Goal: Check status

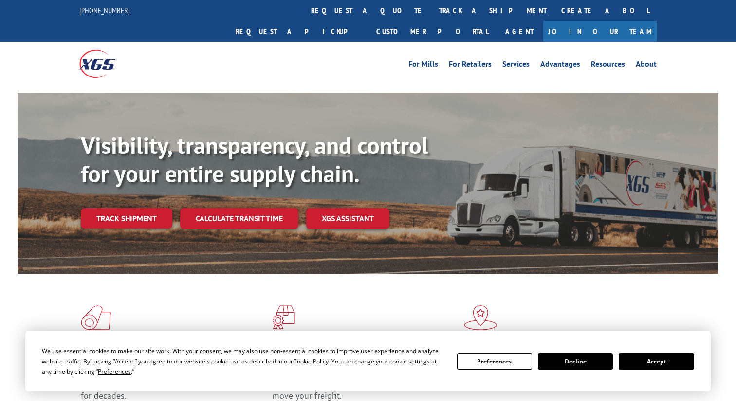
click at [432, 9] on link "track a shipment" at bounding box center [493, 10] width 122 height 21
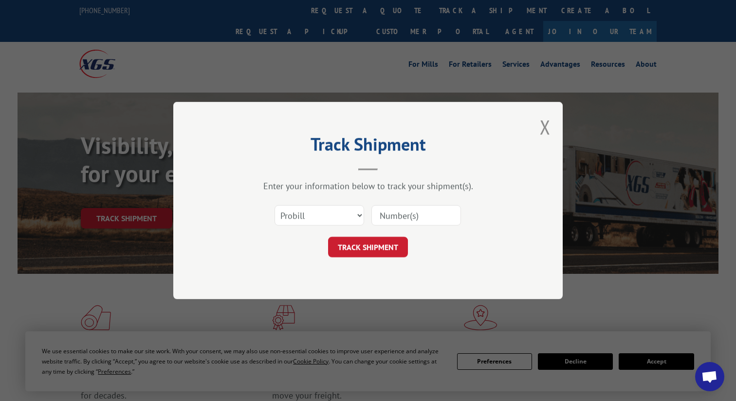
click at [430, 219] on input at bounding box center [417, 215] width 90 height 20
click at [340, 213] on select "Select category... Probill BOL PO" at bounding box center [320, 215] width 90 height 20
click at [397, 216] on input at bounding box center [417, 215] width 90 height 20
paste input "31473845"
type input "31473845"
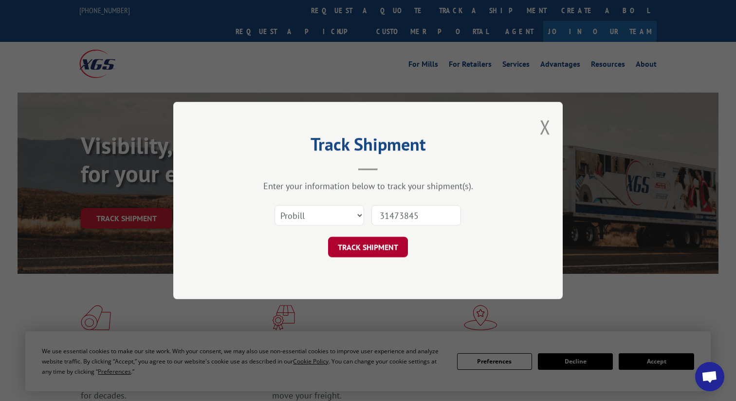
click at [376, 243] on button "TRACK SHIPMENT" at bounding box center [368, 247] width 80 height 20
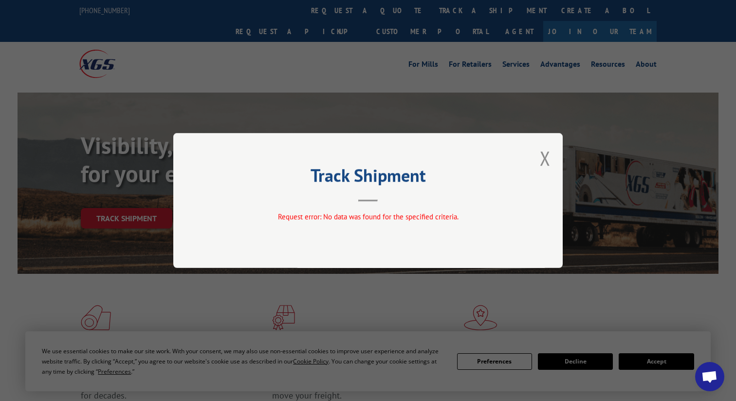
click at [544, 159] on button "Close modal" at bounding box center [545, 158] width 11 height 26
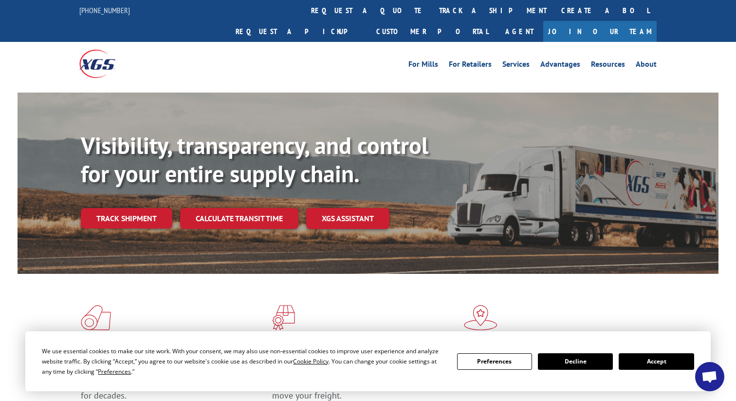
drag, startPoint x: 638, startPoint y: 362, endPoint x: 664, endPoint y: 367, distance: 26.2
click at [638, 362] on button "Accept" at bounding box center [656, 361] width 75 height 17
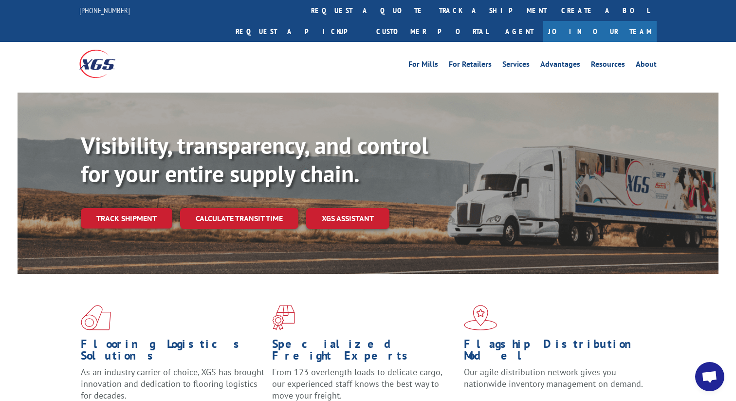
click at [707, 373] on span "Open chat" at bounding box center [710, 378] width 16 height 14
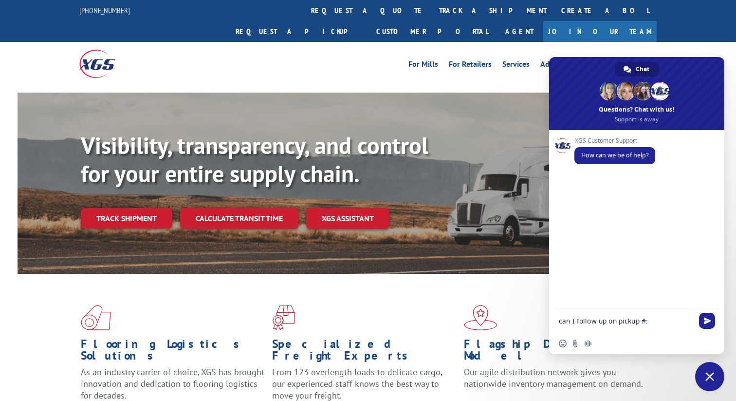
type textarea "can I follow up on pickup #: 31473845"
